Goal: Information Seeking & Learning: Find specific page/section

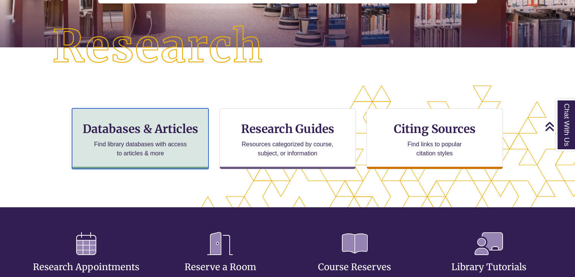
click at [176, 155] on p "Find library databases with access to articles & more" at bounding box center [140, 149] width 99 height 18
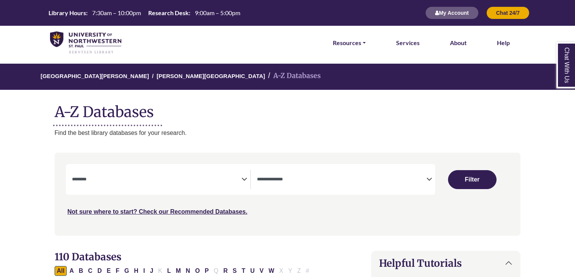
select select "Database Subject Filter"
select select "Database Types Filter"
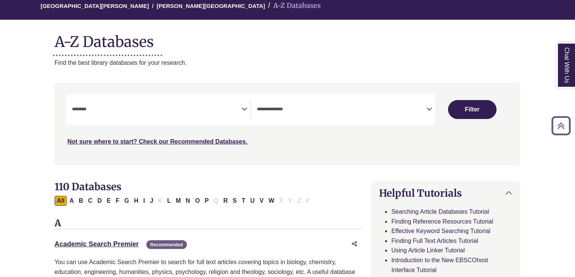
scroll to position [67, 0]
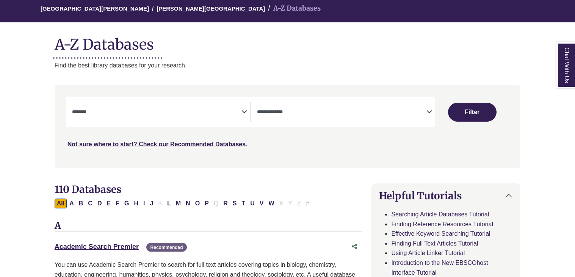
click at [226, 105] on span "Search filters" at bounding box center [156, 111] width 169 height 19
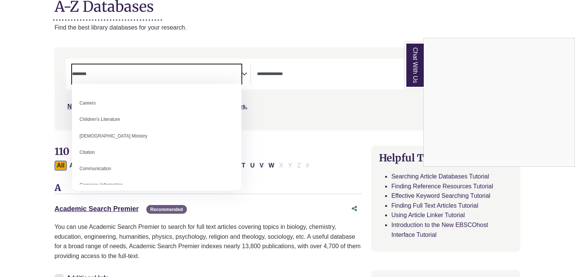
scroll to position [0, 0]
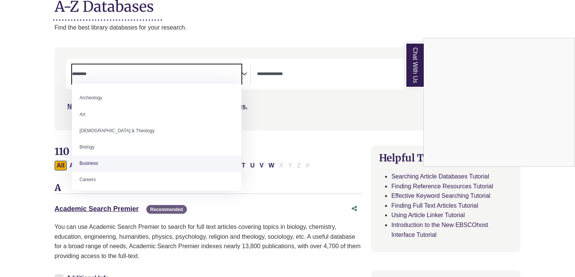
click at [35, 126] on div "Chat With Us" at bounding box center [287, 138] width 575 height 277
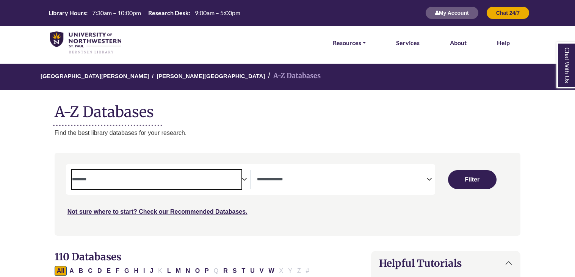
click at [174, 184] on span "Search filters" at bounding box center [156, 179] width 169 height 19
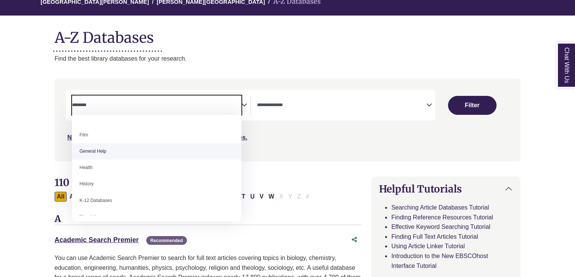
scroll to position [306, 0]
select select "*****"
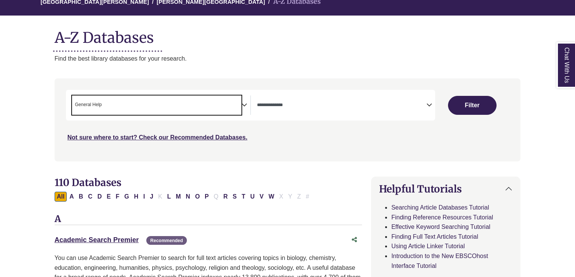
scroll to position [146, 0]
click at [295, 97] on span "Search filters" at bounding box center [341, 105] width 169 height 19
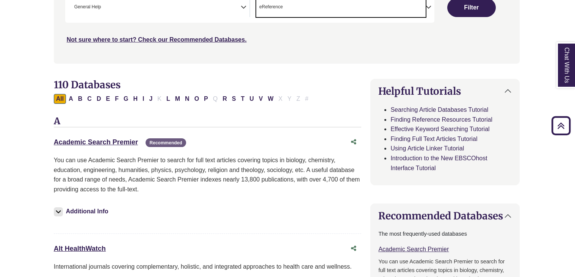
scroll to position [179, 1]
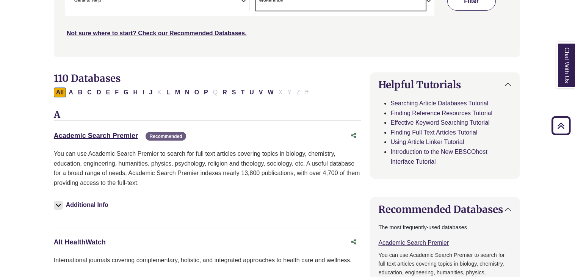
click at [470, 4] on button "Filter" at bounding box center [471, 1] width 49 height 19
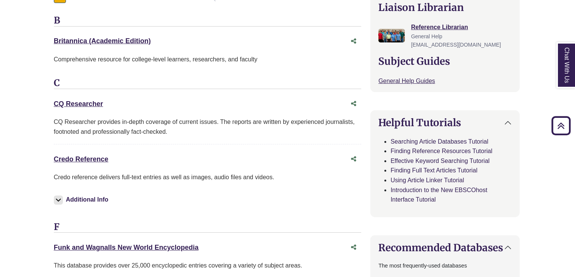
scroll to position [277, 1]
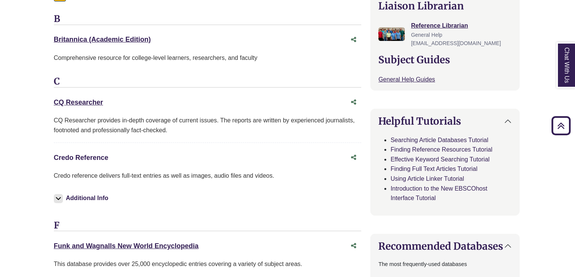
click at [83, 156] on link "Credo Reference This link opens in a new window" at bounding box center [81, 158] width 55 height 8
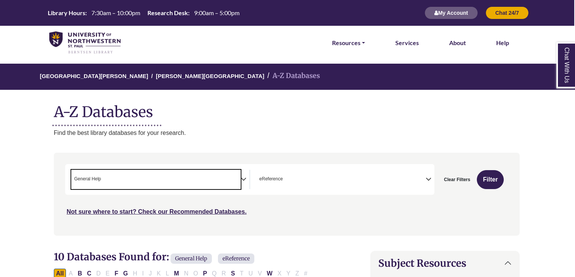
click at [168, 182] on span "× General Help" at bounding box center [155, 179] width 169 height 19
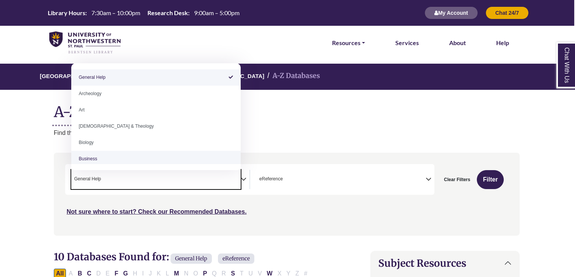
click at [166, 180] on span "× General Help" at bounding box center [155, 179] width 169 height 19
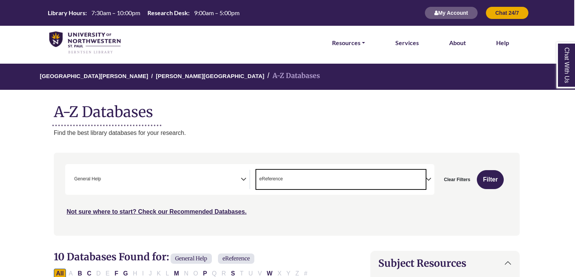
click at [291, 182] on span "× eReference" at bounding box center [340, 179] width 169 height 19
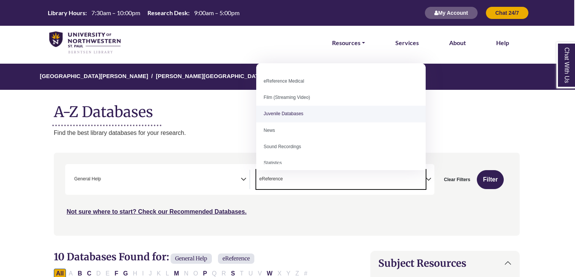
scroll to position [52, 0]
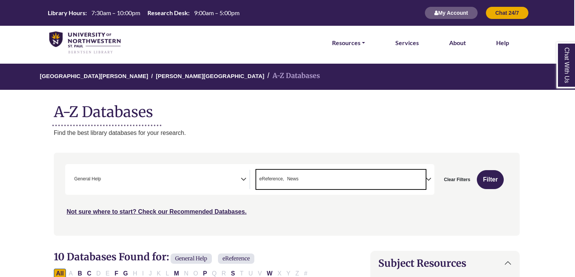
click at [277, 176] on span "eReference" at bounding box center [271, 179] width 25 height 7
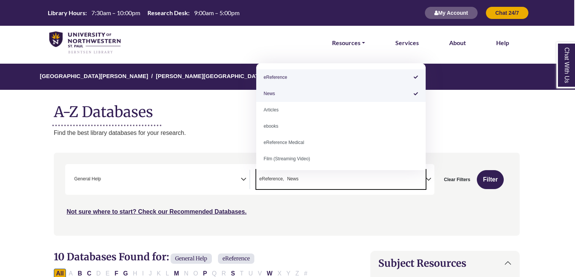
select select "*****"
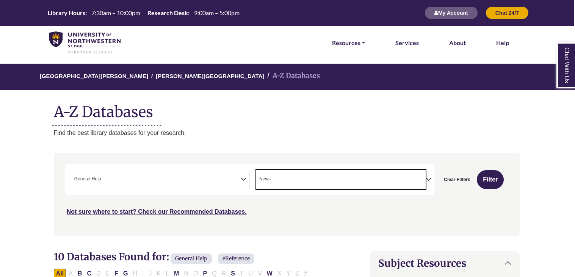
type textarea "*"
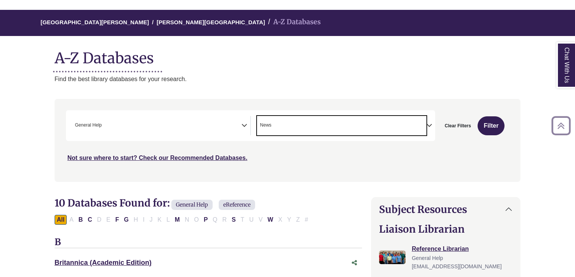
scroll to position [52, 0]
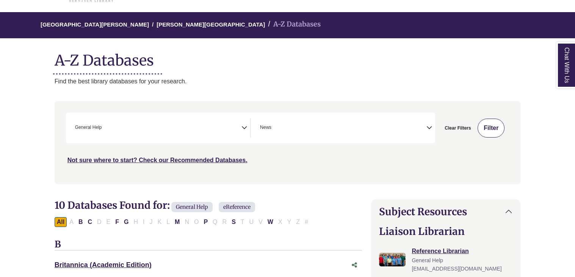
click at [494, 131] on button "Filter" at bounding box center [491, 128] width 27 height 19
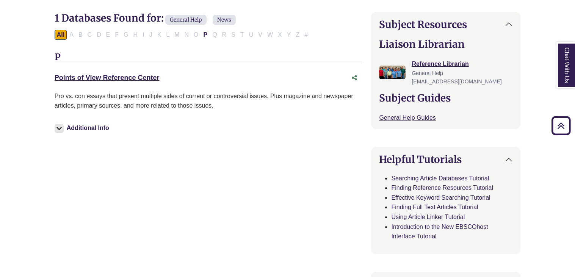
scroll to position [241, 0]
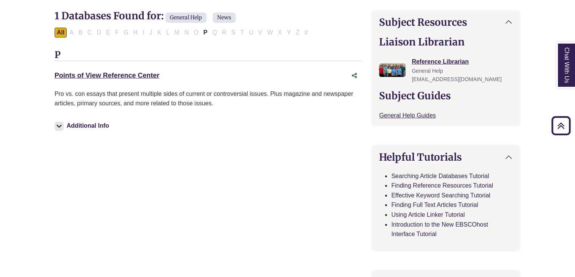
click at [62, 127] on img at bounding box center [59, 126] width 9 height 9
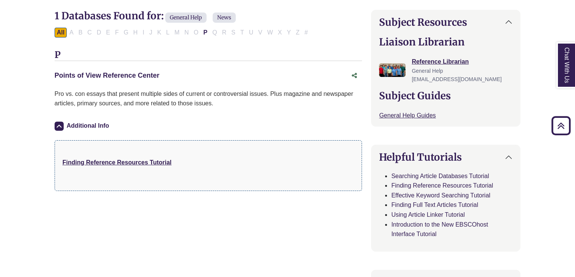
click at [104, 72] on link "Points of View Reference Center This link opens in a new window" at bounding box center [107, 76] width 105 height 8
